Goal: Check status: Check status

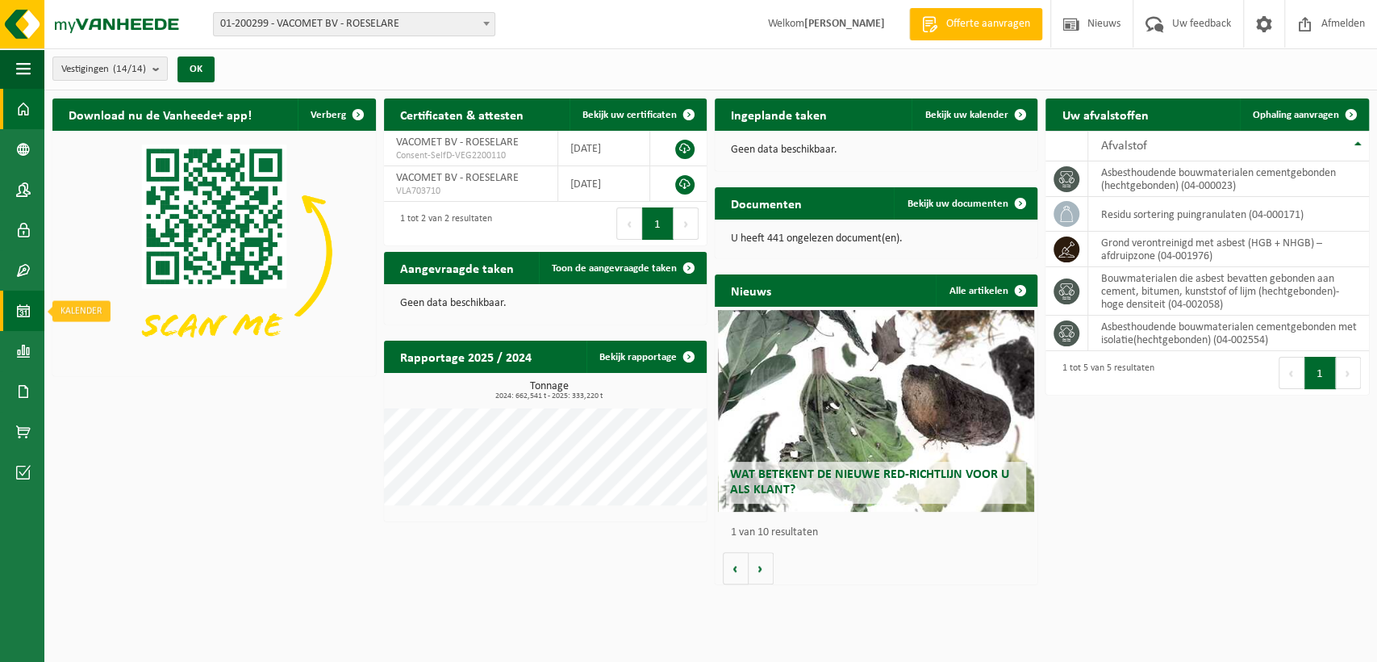
click at [26, 311] on span at bounding box center [23, 310] width 15 height 40
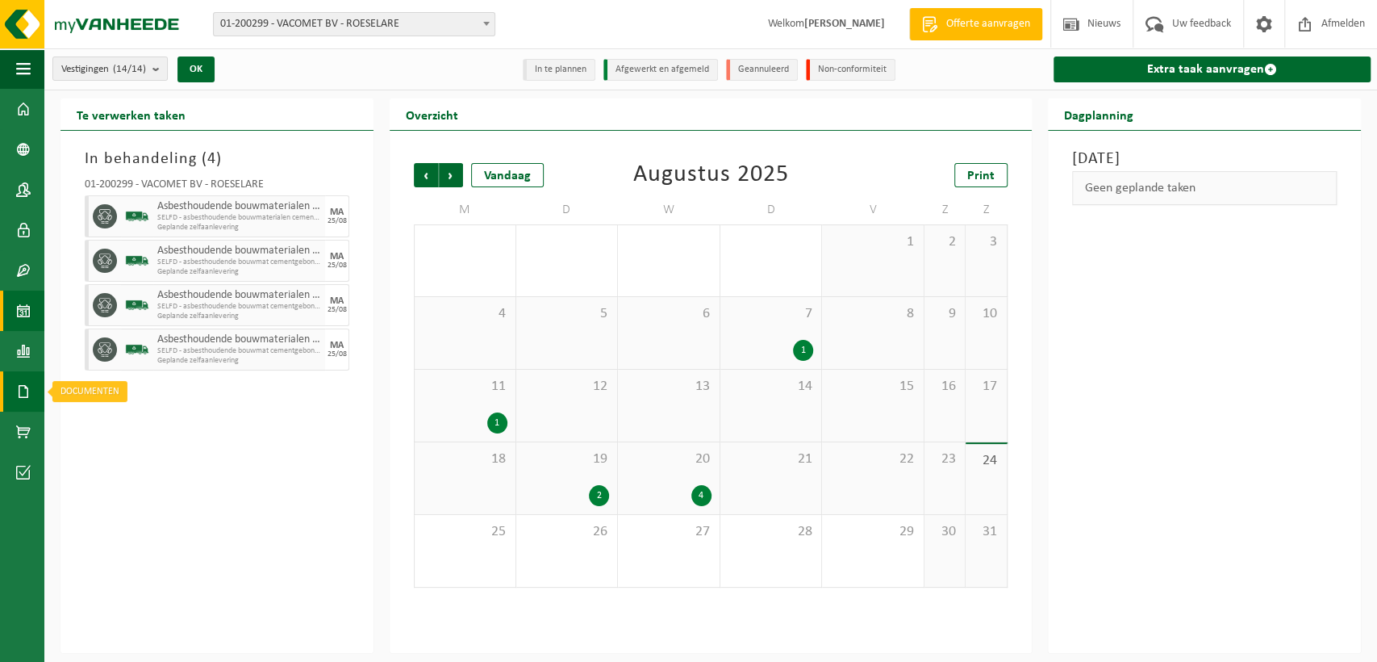
click at [18, 391] on span at bounding box center [23, 391] width 15 height 40
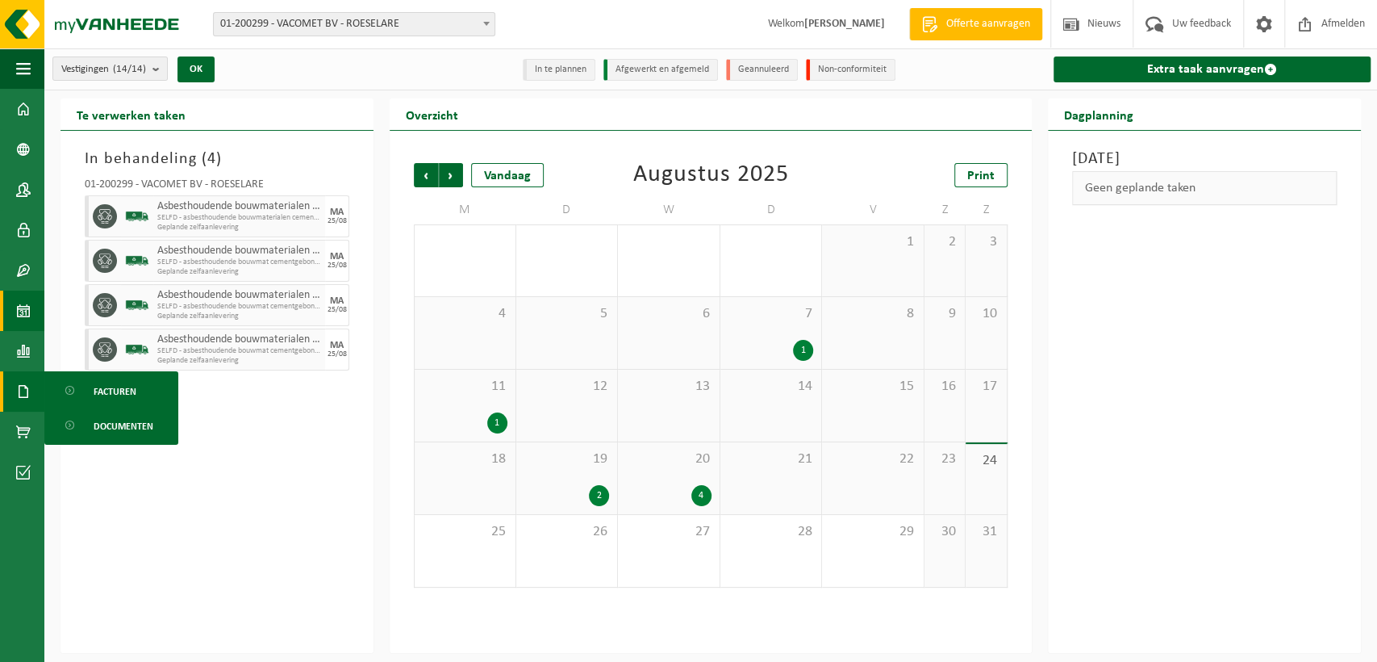
drag, startPoint x: 328, startPoint y: 625, endPoint x: 345, endPoint y: 653, distance: 32.2
click at [328, 624] on div "In behandeling ( 4 ) 01-200299 - VACOMET BV - ROESELARE Asbesthoudende bouwmate…" at bounding box center [217, 392] width 313 height 522
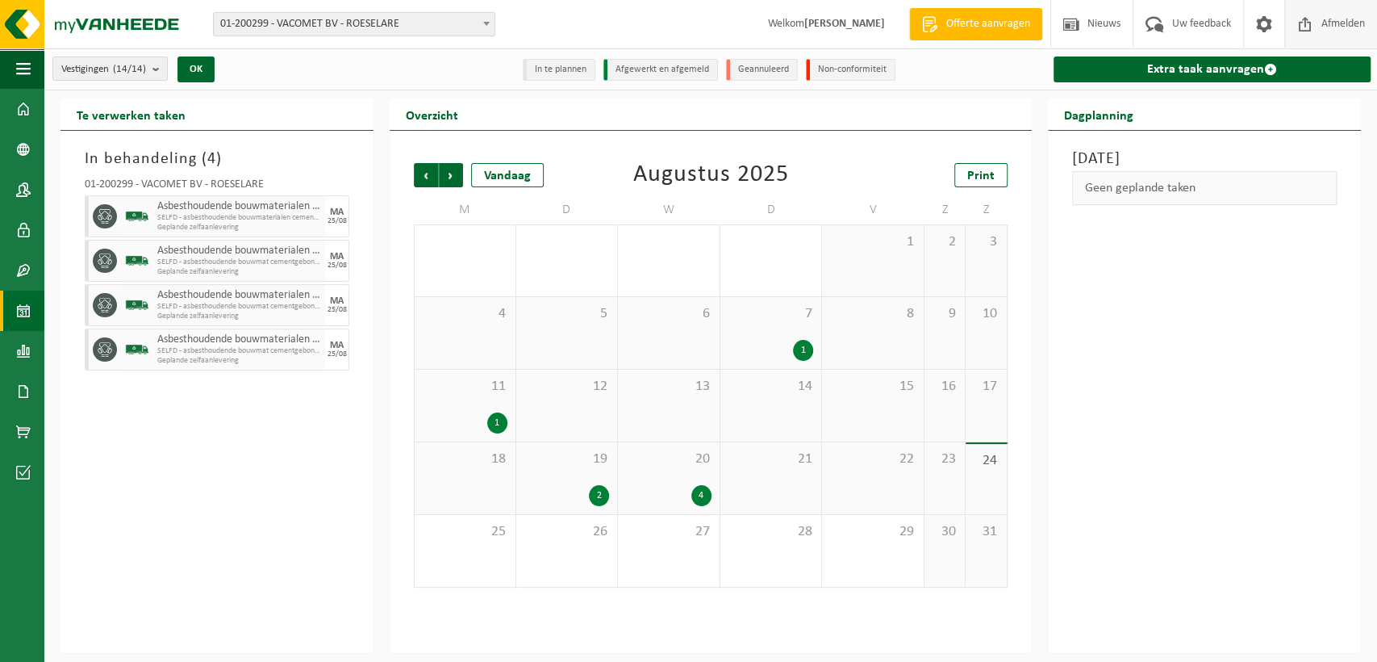
drag, startPoint x: 1337, startPoint y: 15, endPoint x: 1340, endPoint y: 2, distance: 13.3
click at [1337, 14] on span "Afmelden" at bounding box center [1344, 24] width 52 height 48
